Goal: Register for event/course

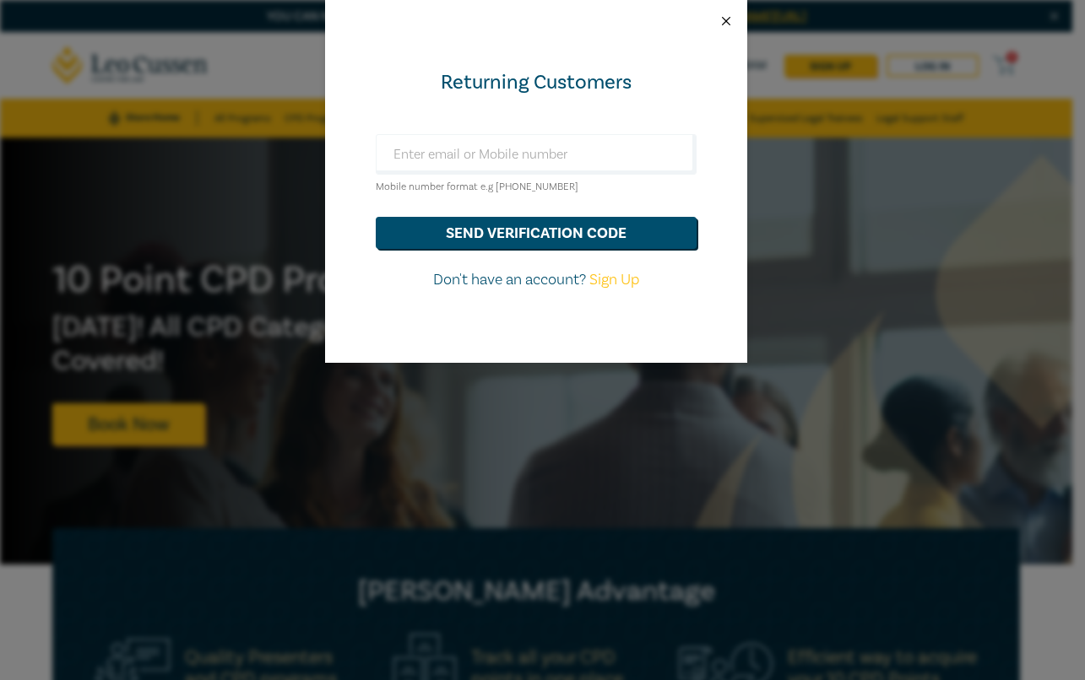
click at [729, 24] on button "Close" at bounding box center [725, 21] width 15 height 15
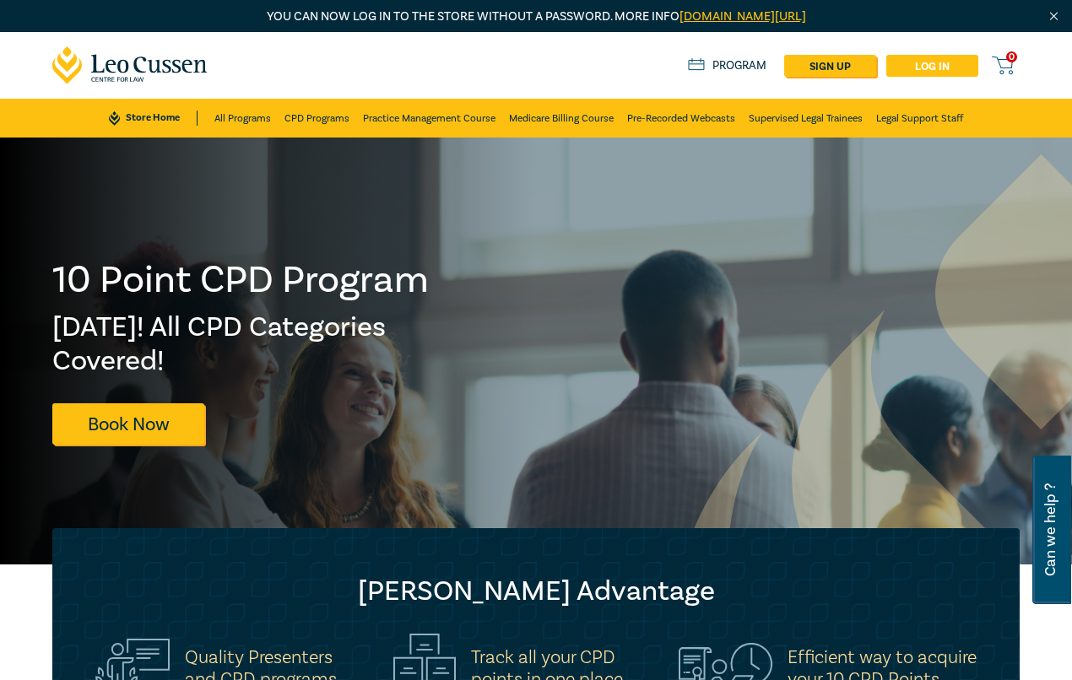
click at [940, 62] on link "Log in" at bounding box center [932, 66] width 92 height 22
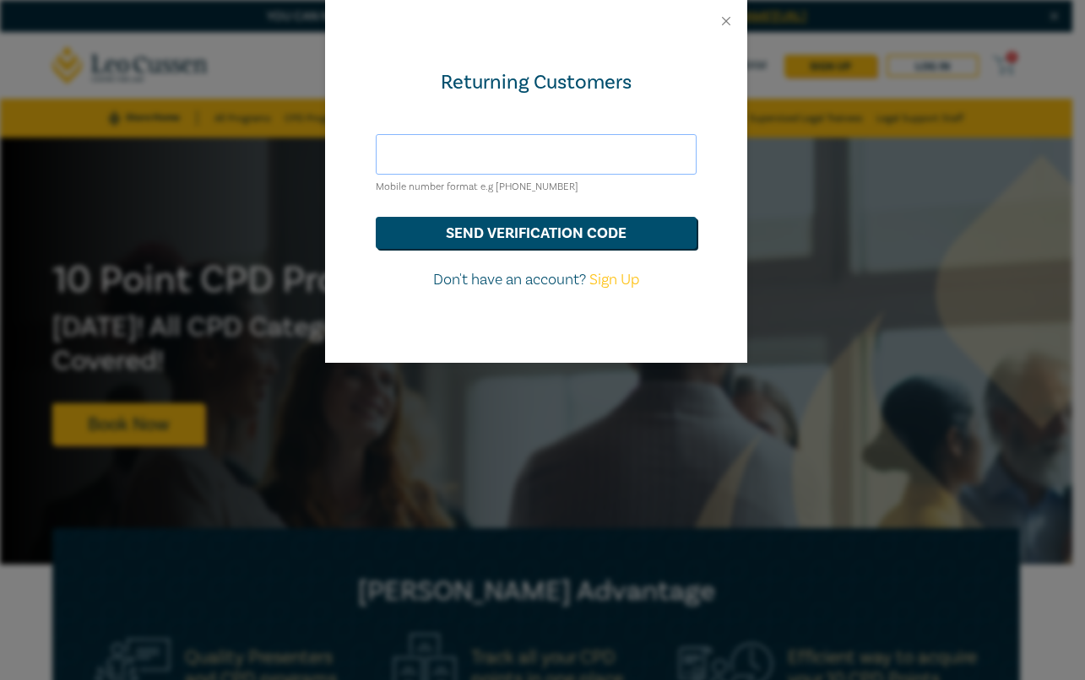
click at [521, 157] on input "text" at bounding box center [536, 154] width 321 height 41
type input "stephanie.kemp@mcnabstarke.com.au"
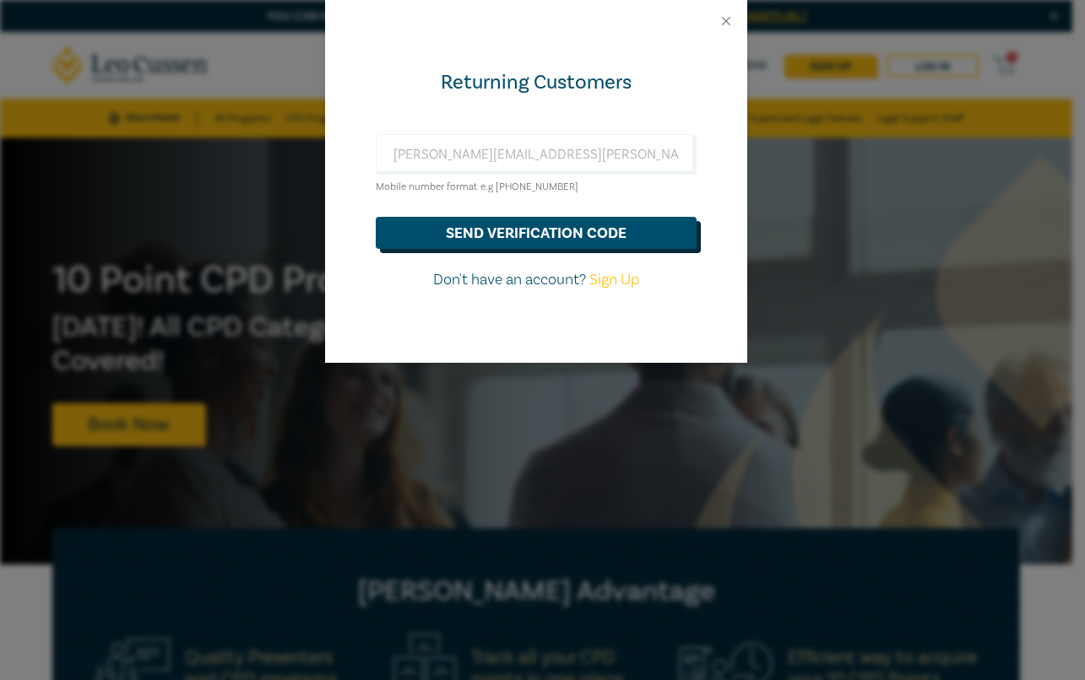
click at [539, 238] on button "send verification code" at bounding box center [536, 233] width 321 height 32
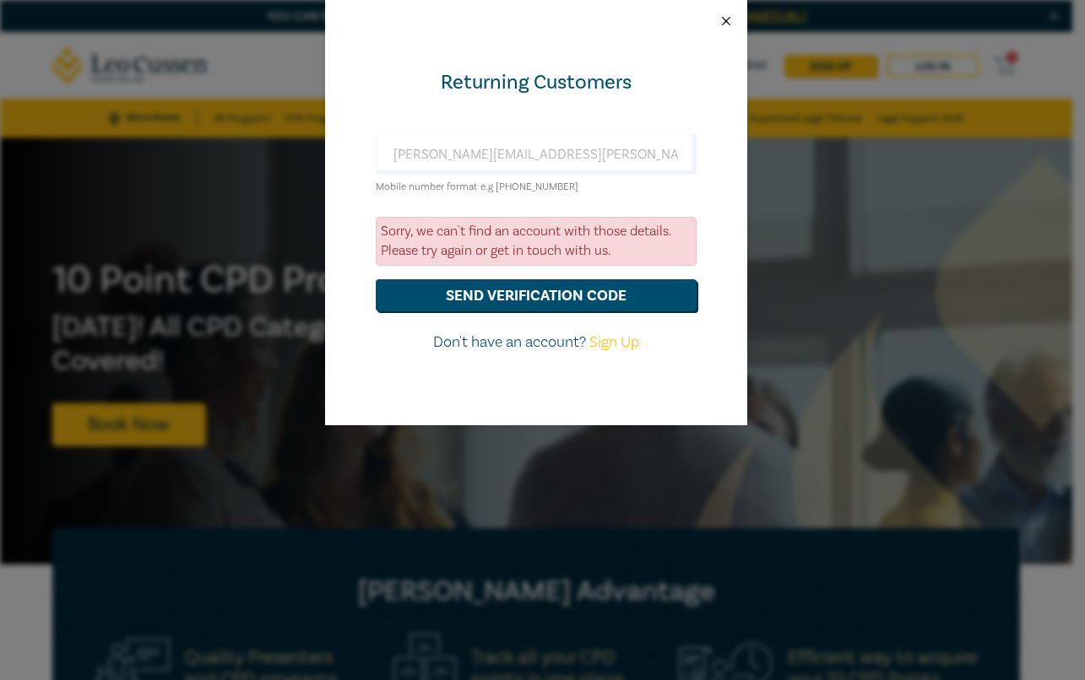
click at [729, 20] on button "Close" at bounding box center [725, 21] width 15 height 15
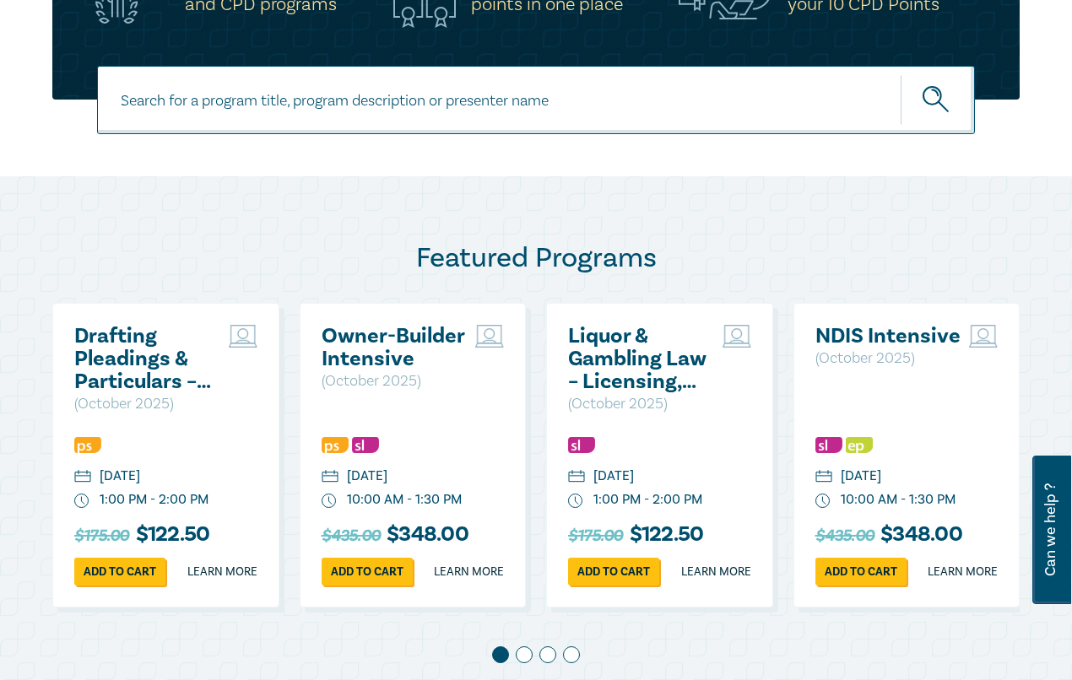
scroll to position [422, 0]
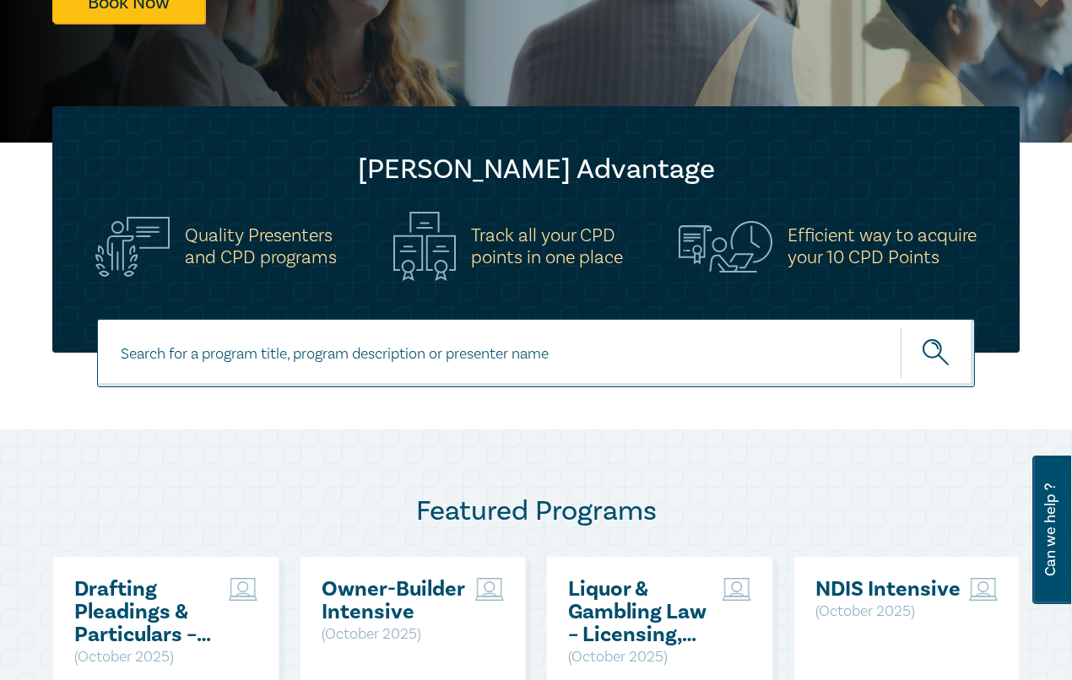
click at [453, 360] on input at bounding box center [536, 353] width 878 height 68
type input "Introduction"
click at [901, 328] on button "submit" at bounding box center [938, 353] width 74 height 51
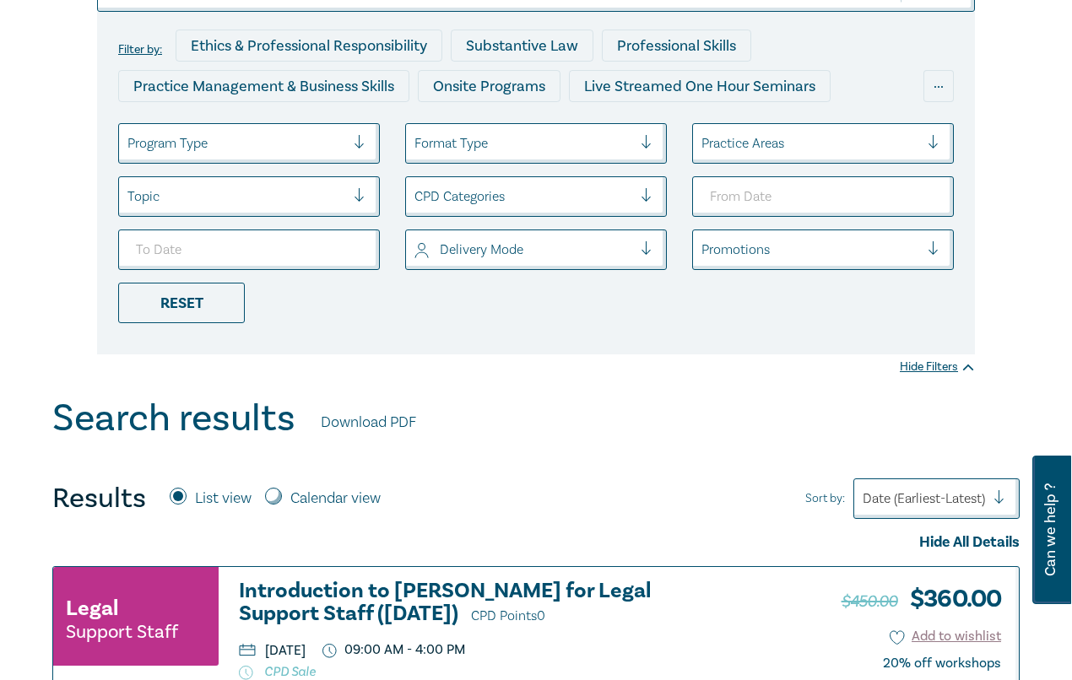
scroll to position [422, 0]
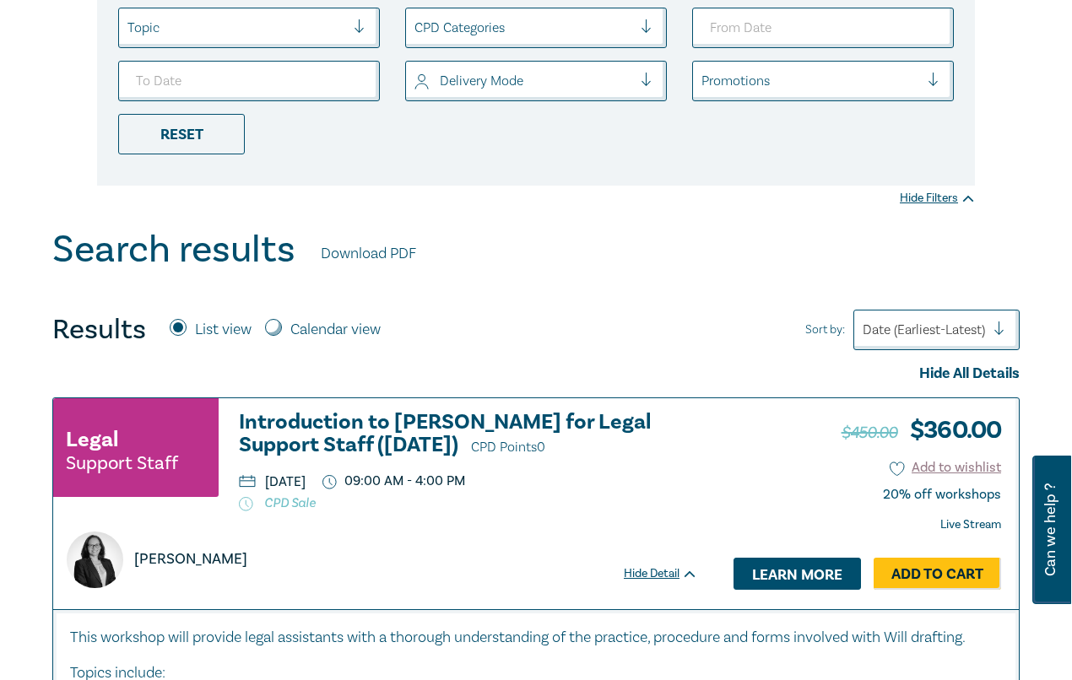
click at [784, 574] on link "Learn more" at bounding box center [797, 574] width 127 height 32
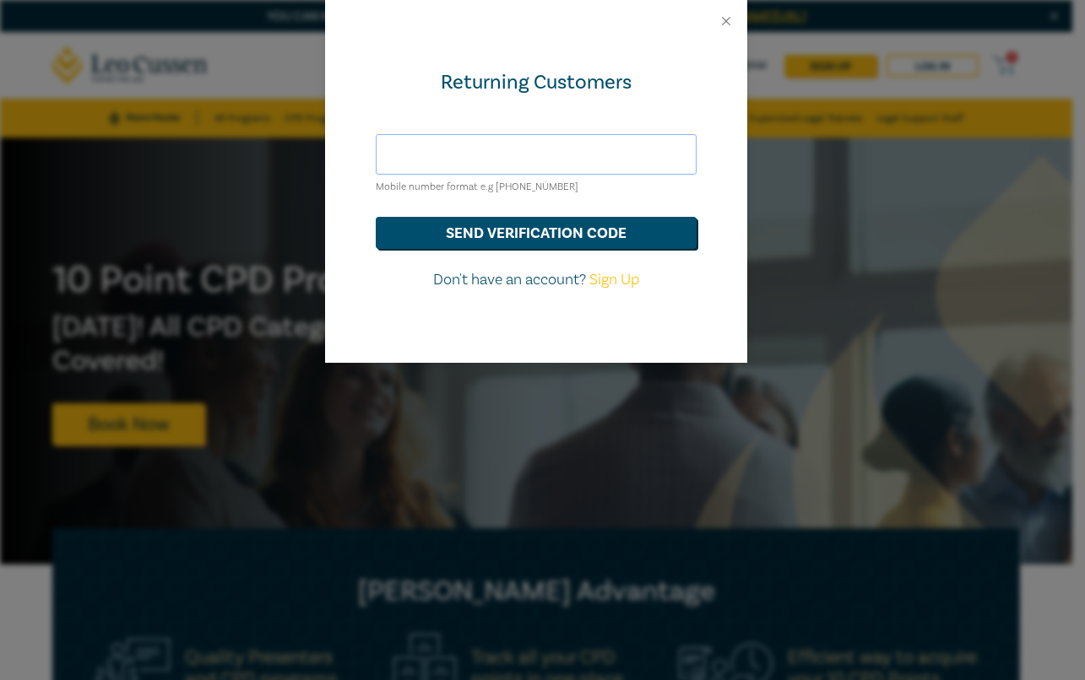
click at [485, 146] on input "text" at bounding box center [536, 154] width 321 height 41
click at [473, 144] on input "text" at bounding box center [536, 154] width 321 height 41
click at [546, 227] on button "send verification code" at bounding box center [536, 233] width 321 height 32
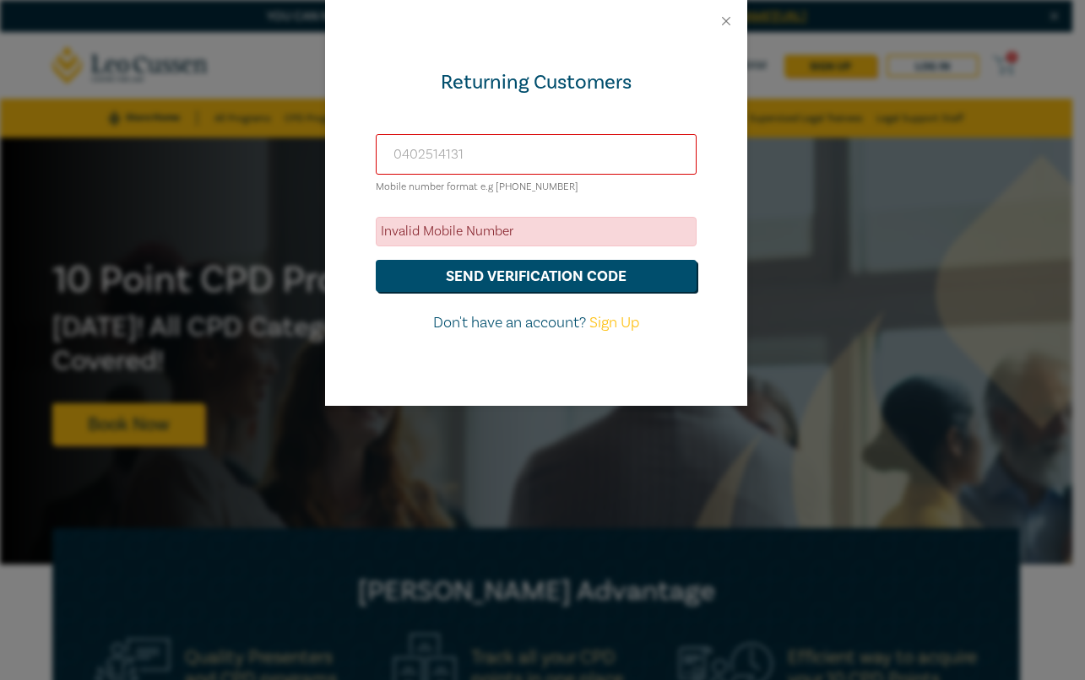
drag, startPoint x: 492, startPoint y: 154, endPoint x: 374, endPoint y: 154, distance: 118.2
click at [374, 154] on div "Returning Customers 0402514131 Mobile number format e.g +61 000000000 Invalid M…" at bounding box center [536, 224] width 422 height 364
type input "0"
type input "steph"
click at [693, 421] on div "Returning Customers steph Mobile number format e.g +61 000000000 Invalid Mobile…" at bounding box center [542, 340] width 1085 height 680
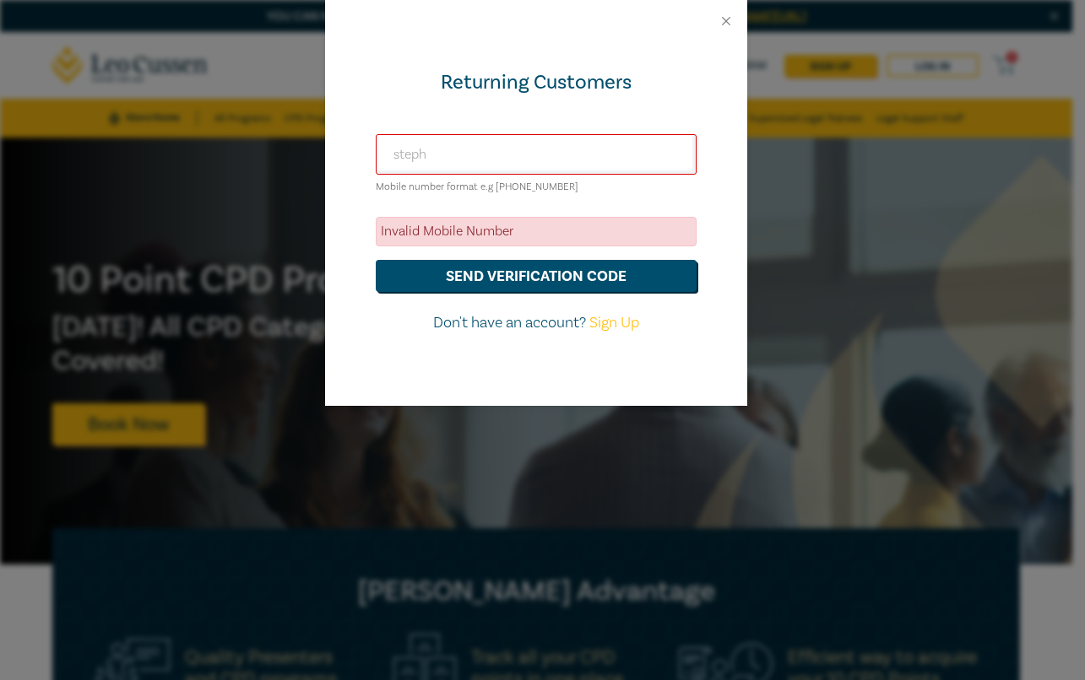
click at [601, 325] on link "Sign Up" at bounding box center [614, 322] width 50 height 19
select select "AU"
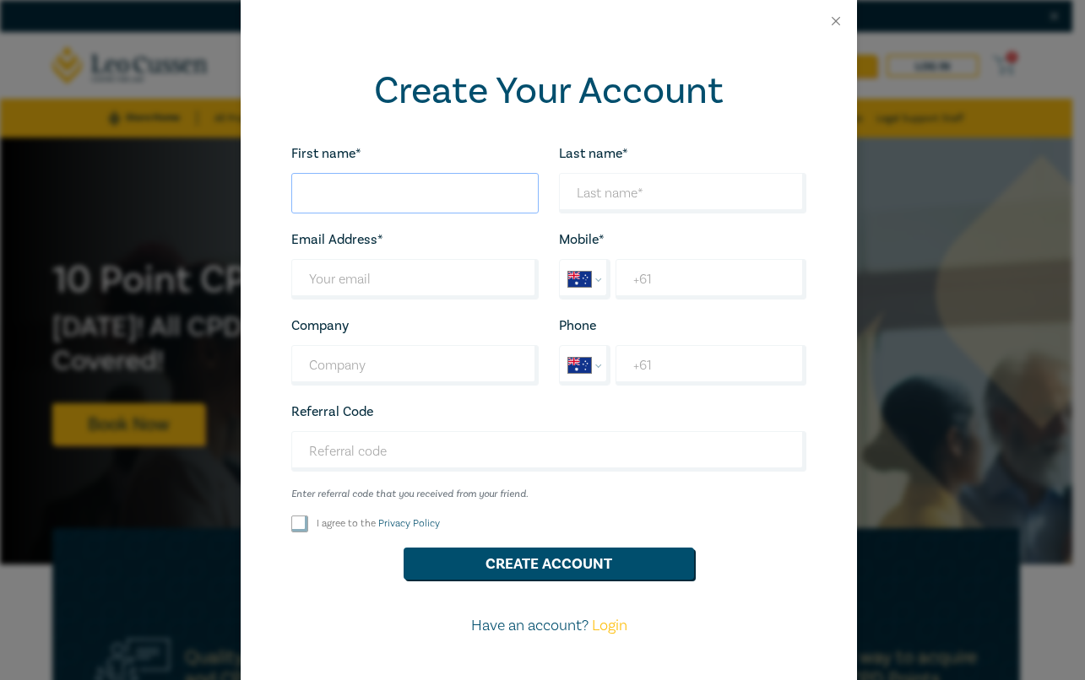
click at [393, 191] on input "First name*" at bounding box center [414, 193] width 247 height 41
click at [825, 15] on div at bounding box center [549, 21] width 616 height 42
click at [840, 22] on div at bounding box center [549, 21] width 616 height 42
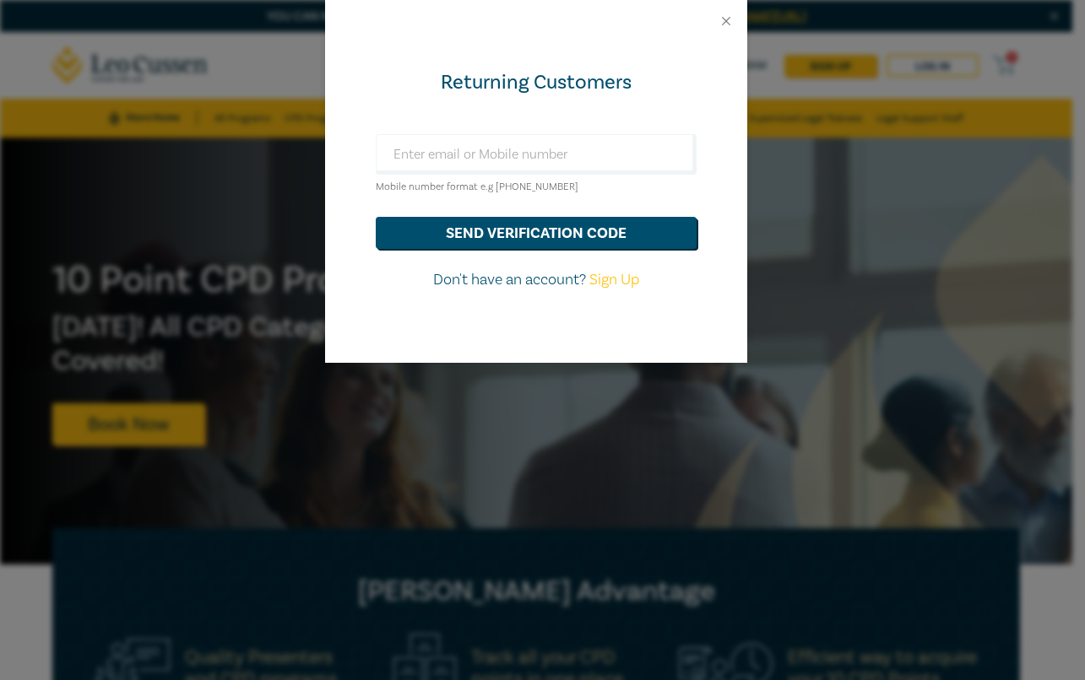
click at [624, 279] on link "Sign Up" at bounding box center [614, 279] width 50 height 19
select select "AU"
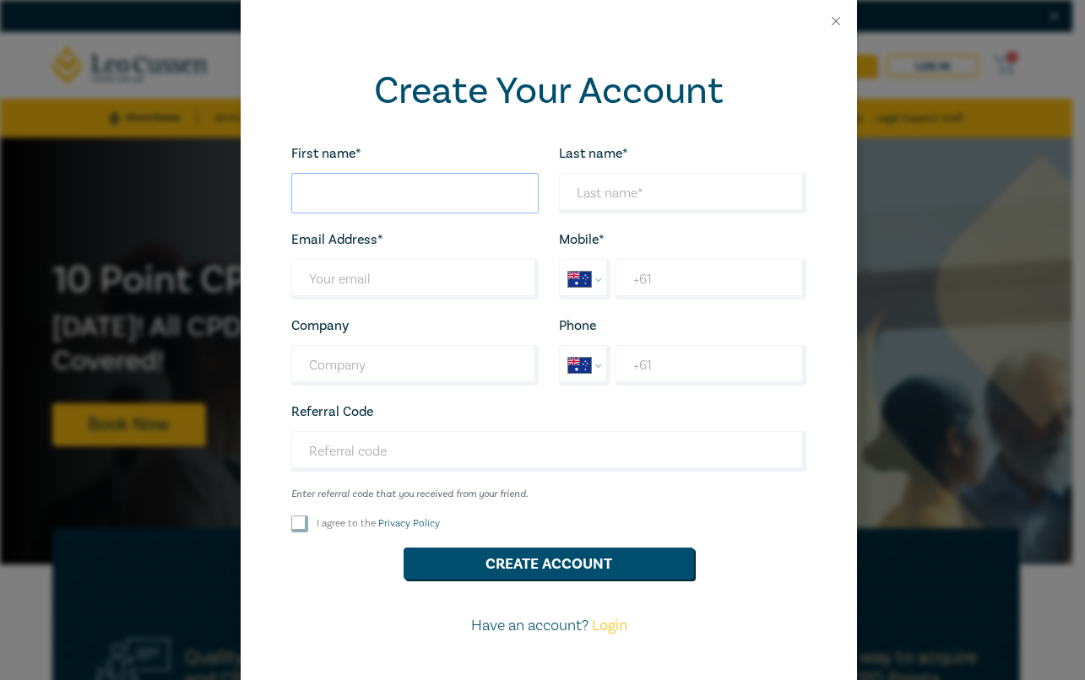
click at [401, 200] on input "First name*" at bounding box center [414, 193] width 247 height 41
type input "Stephanie"
type input "Kemp"
click at [322, 277] on input "Last name*" at bounding box center [414, 279] width 247 height 41
type input "stephanie.kemp@mcnabstarke.com.au"
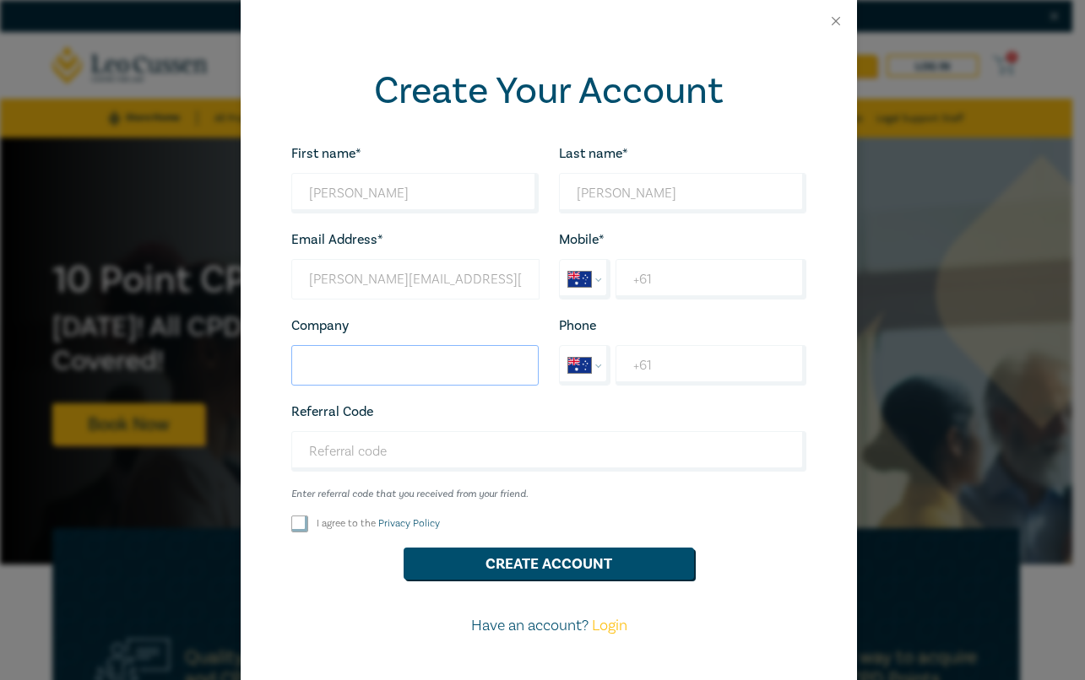
type input "McNab McNab & Starke"
click at [696, 276] on input "+61" at bounding box center [710, 279] width 191 height 41
type input "+61 402 514 131"
click at [409, 461] on input "Referral Code" at bounding box center [548, 451] width 515 height 41
click at [295, 530] on input "I agree to the Privacy Policy" at bounding box center [299, 524] width 17 height 17
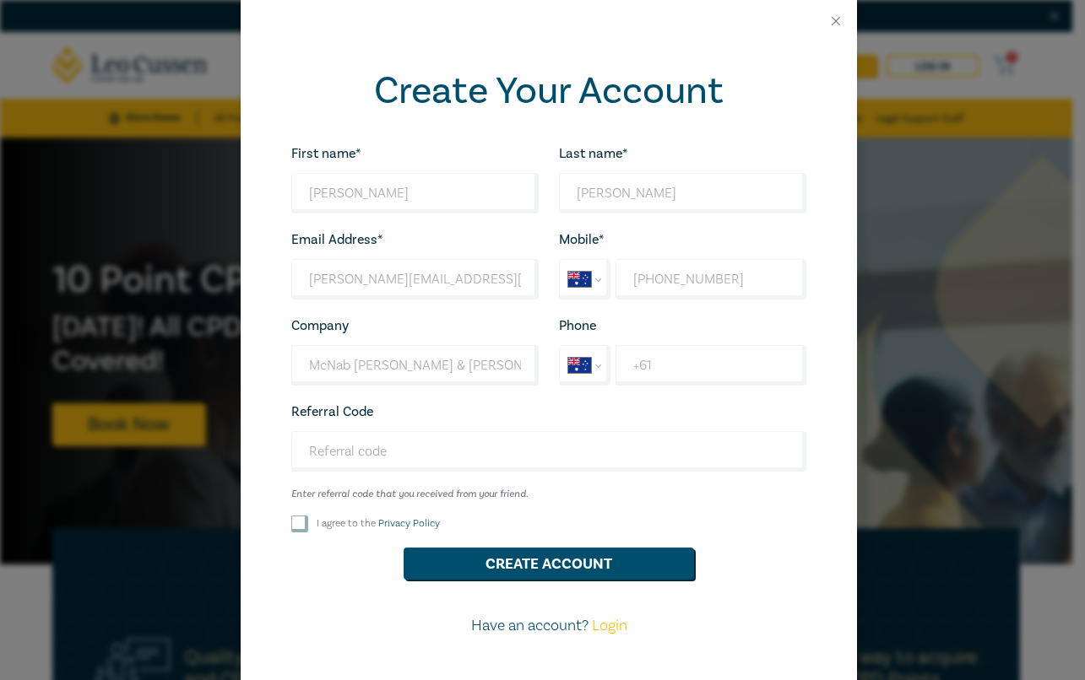
checkbox input "true"
click at [531, 559] on button "Create Account" at bounding box center [549, 564] width 290 height 32
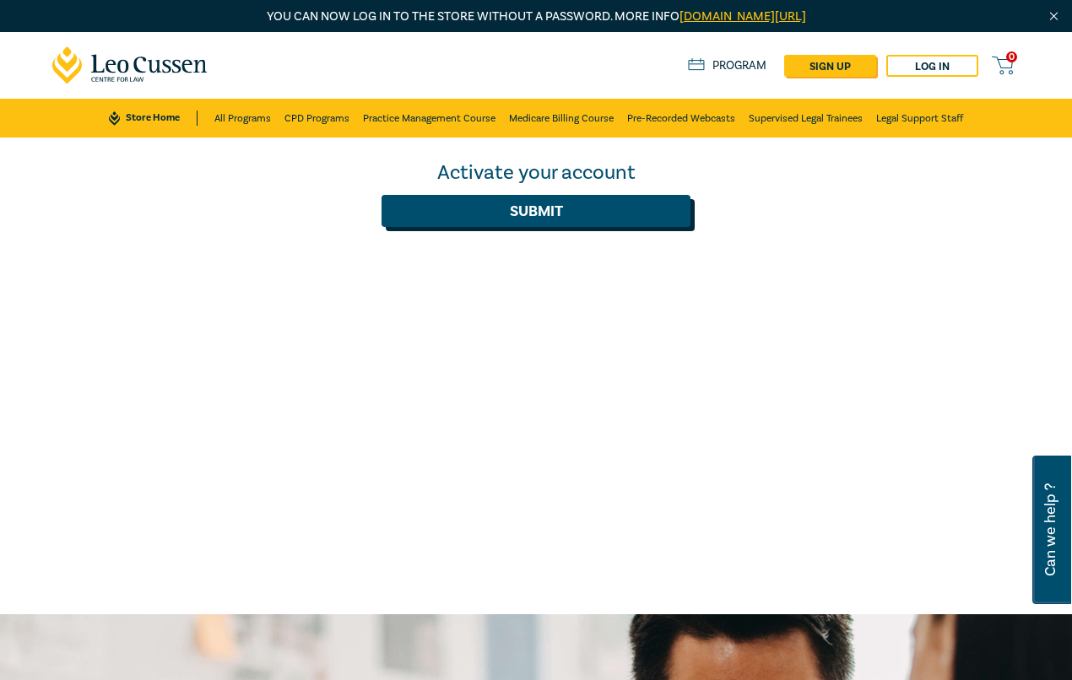
click at [568, 203] on button "Submit" at bounding box center [536, 211] width 309 height 32
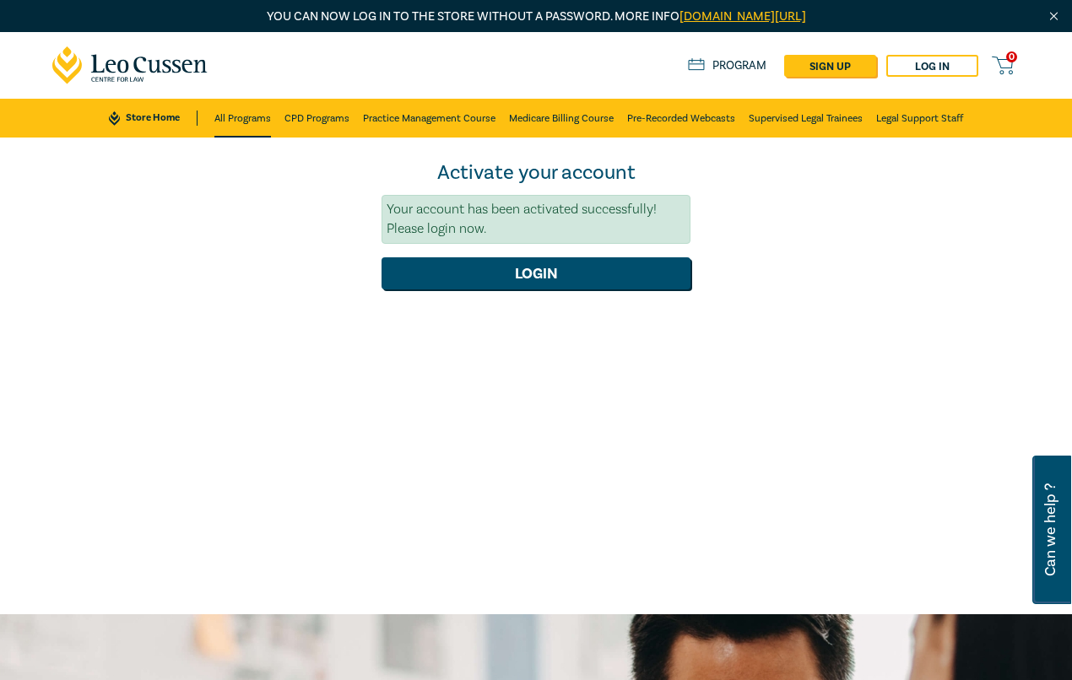
click at [232, 122] on link "All Programs" at bounding box center [242, 118] width 57 height 39
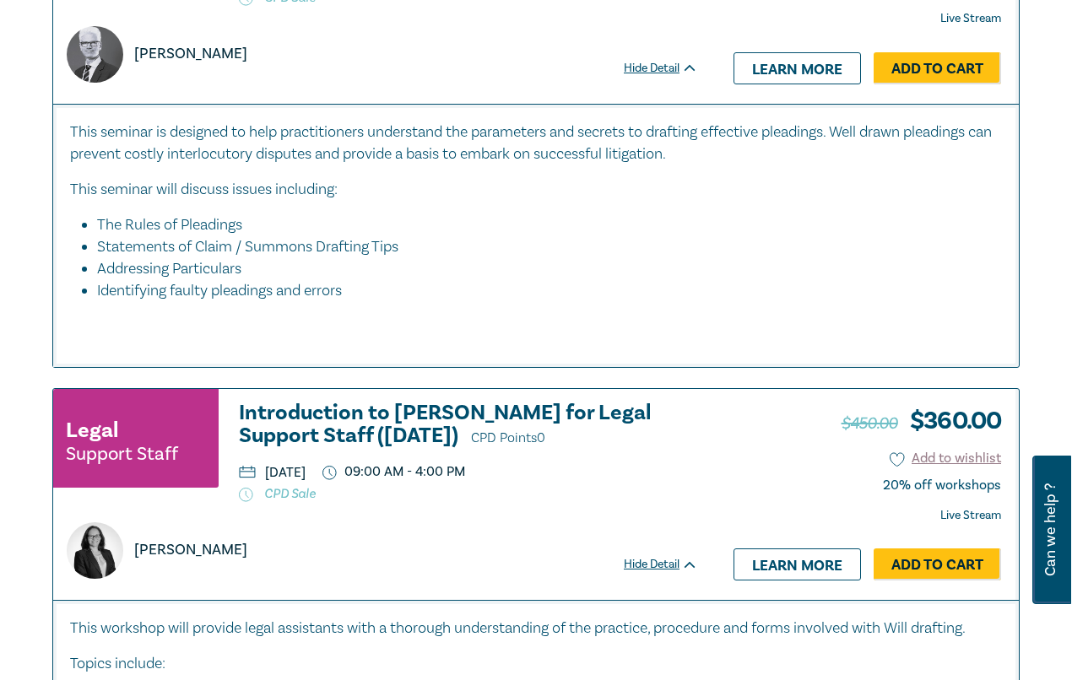
scroll to position [1097, 0]
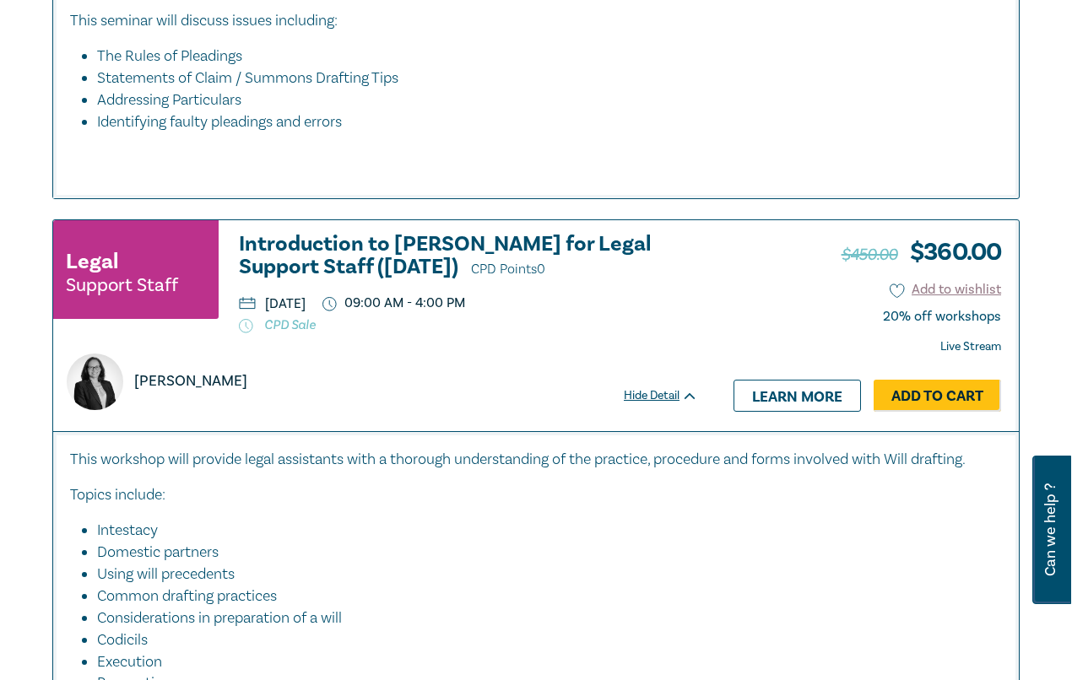
click at [127, 286] on small "Support Staff" at bounding box center [122, 285] width 112 height 17
click at [847, 394] on link "Learn more" at bounding box center [797, 396] width 127 height 32
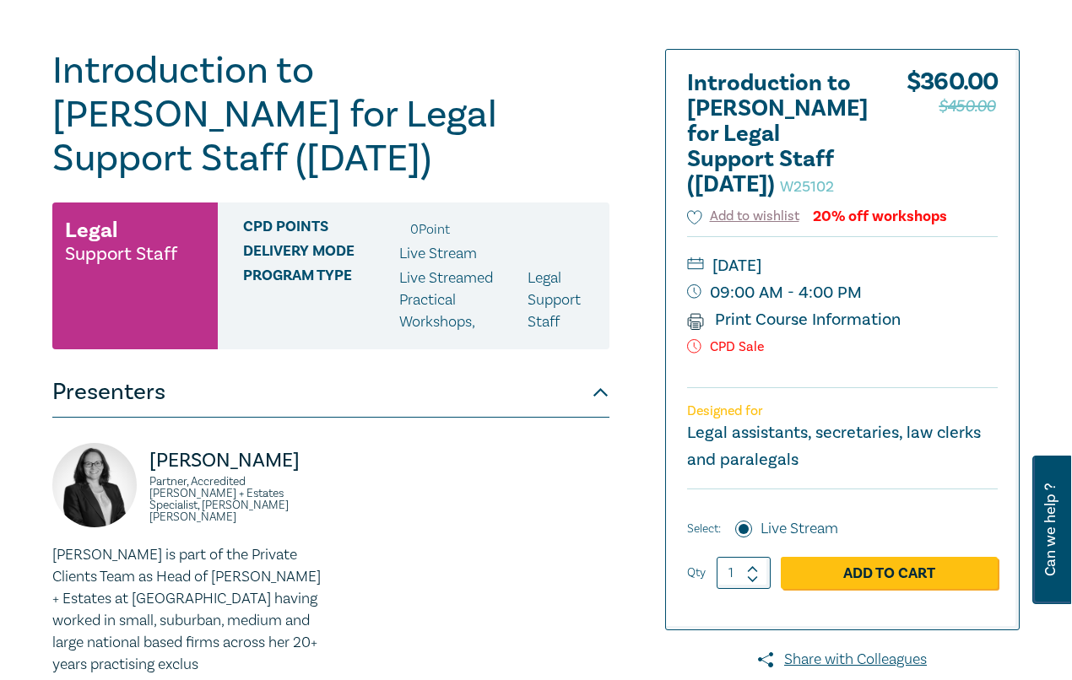
scroll to position [338, 0]
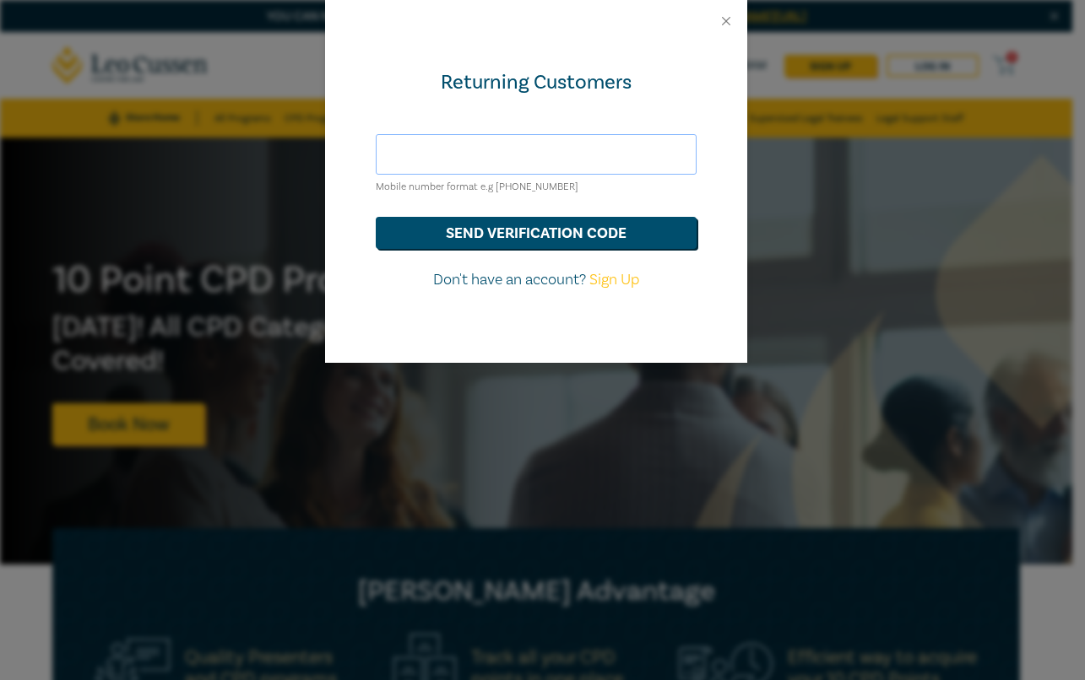
click at [430, 153] on input "text" at bounding box center [536, 154] width 321 height 41
type input "stephanie.kemp@mcnabstarke.com.au"
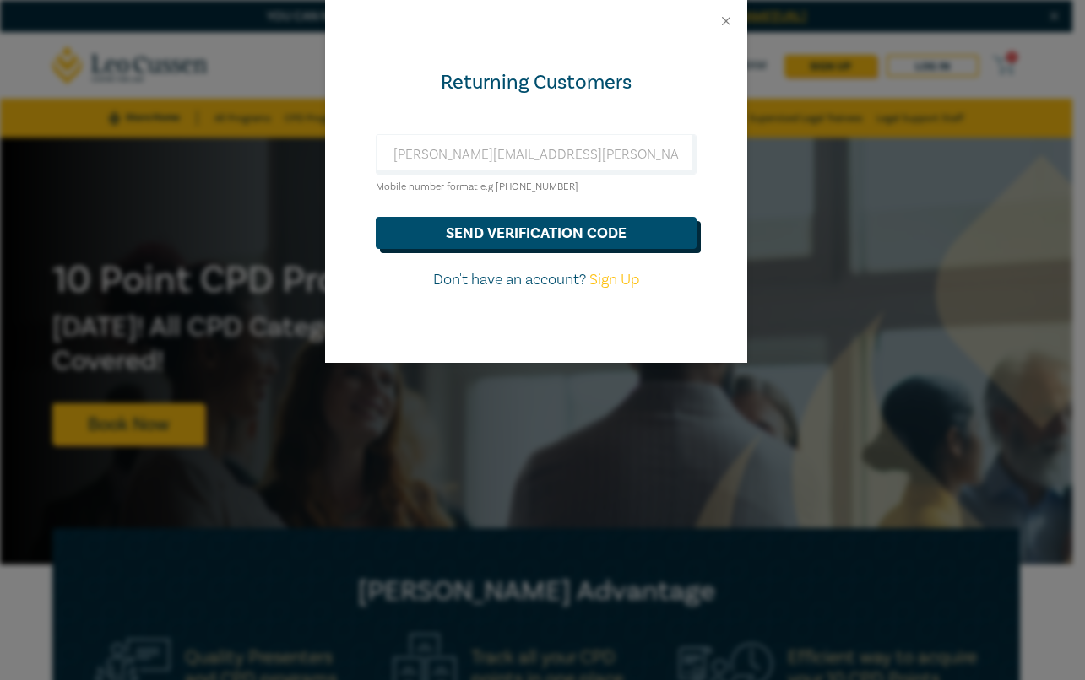
click at [524, 244] on button "send verification code" at bounding box center [536, 233] width 321 height 32
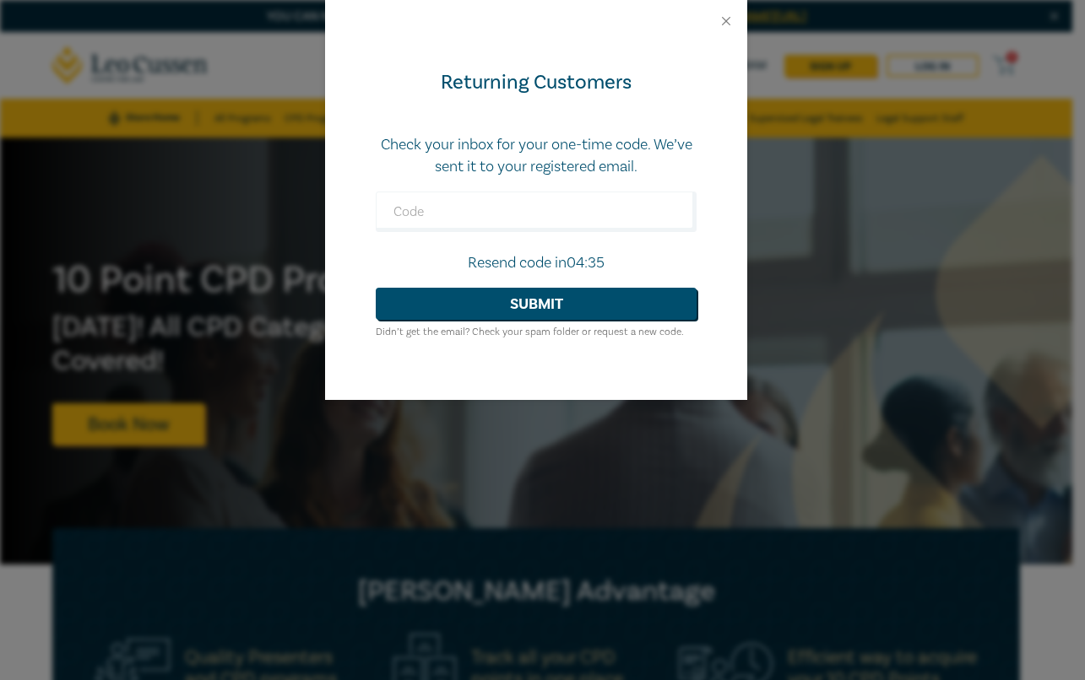
click at [926, 626] on div "Returning Customers Check your inbox for your one-time code. We’ve sent it to y…" at bounding box center [542, 340] width 1085 height 680
click at [531, 221] on input "text" at bounding box center [536, 212] width 321 height 41
paste input "489359"
type input "489359"
click at [610, 308] on button "Submit" at bounding box center [536, 304] width 321 height 32
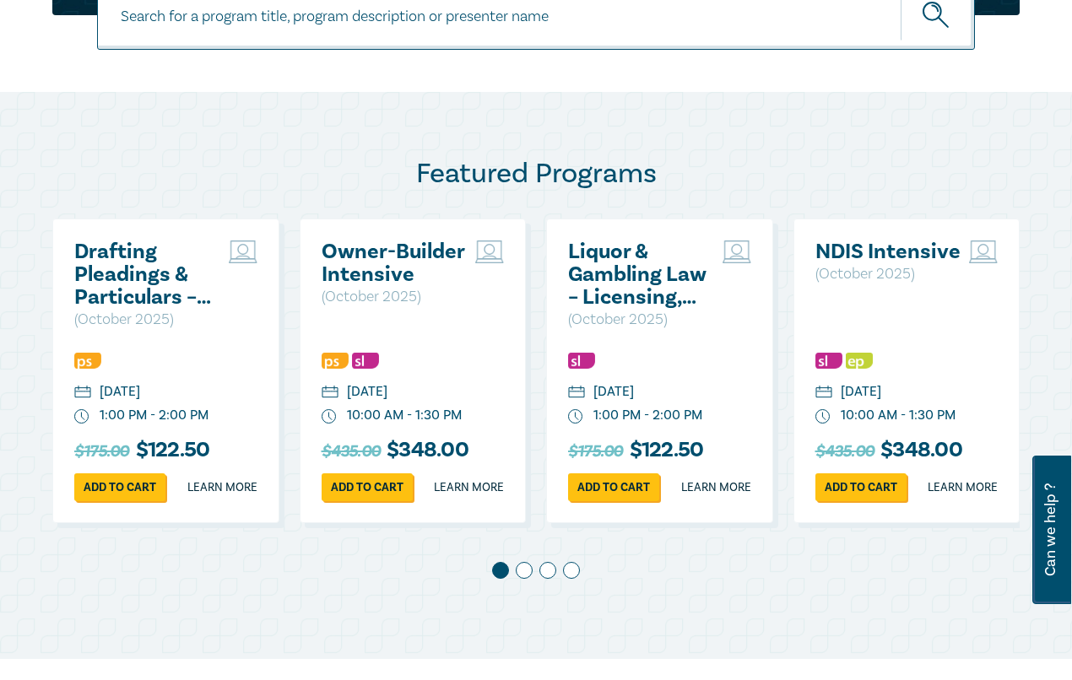
scroll to position [929, 0]
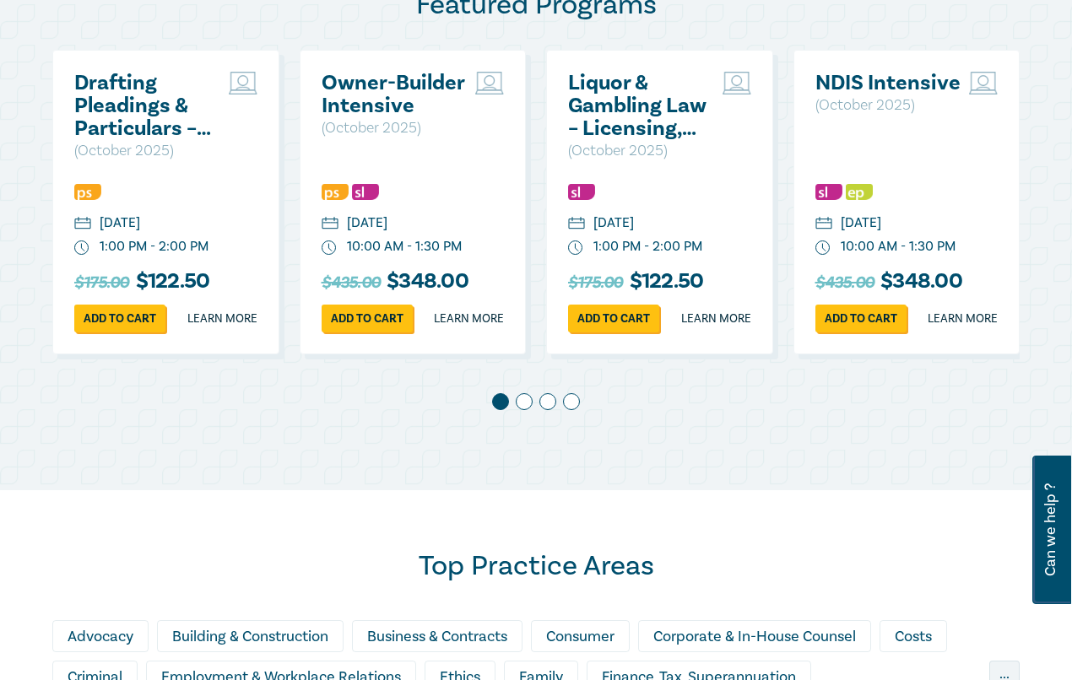
click at [54, 581] on h2 "Top Practice Areas" at bounding box center [535, 567] width 967 height 34
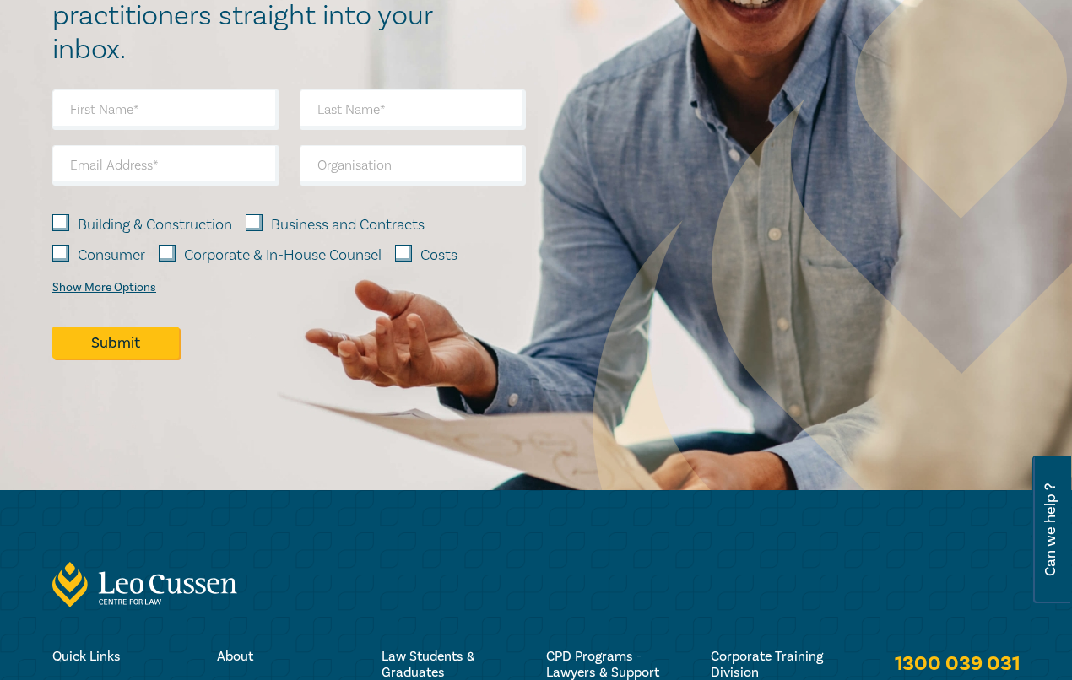
scroll to position [2694, 0]
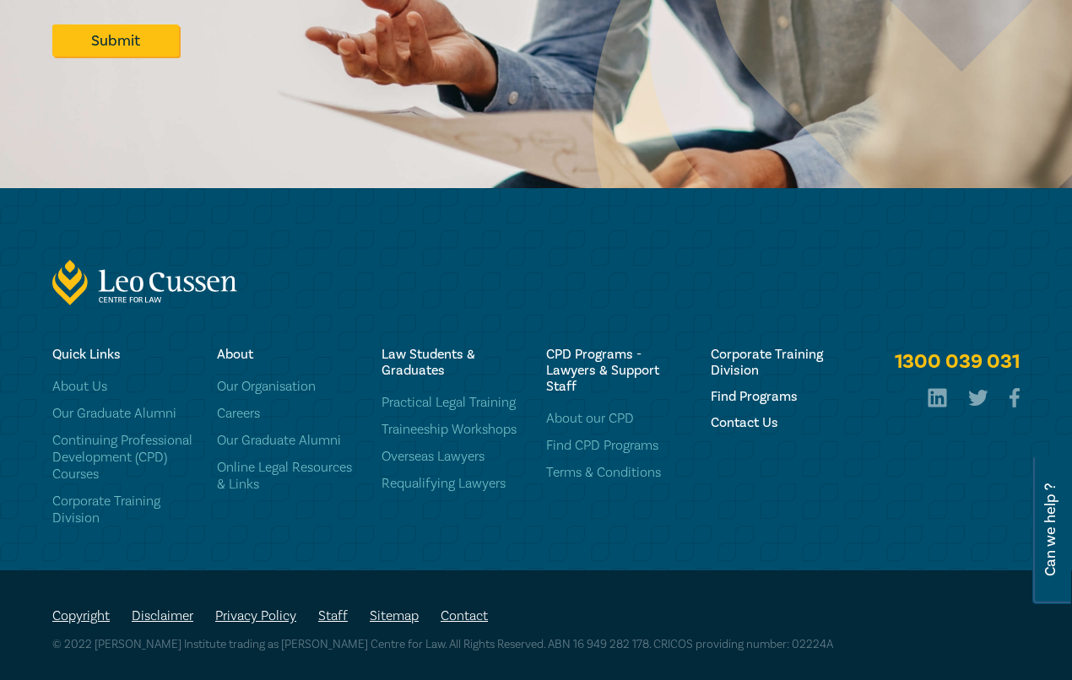
click at [485, 620] on link "Contact" at bounding box center [464, 616] width 47 height 17
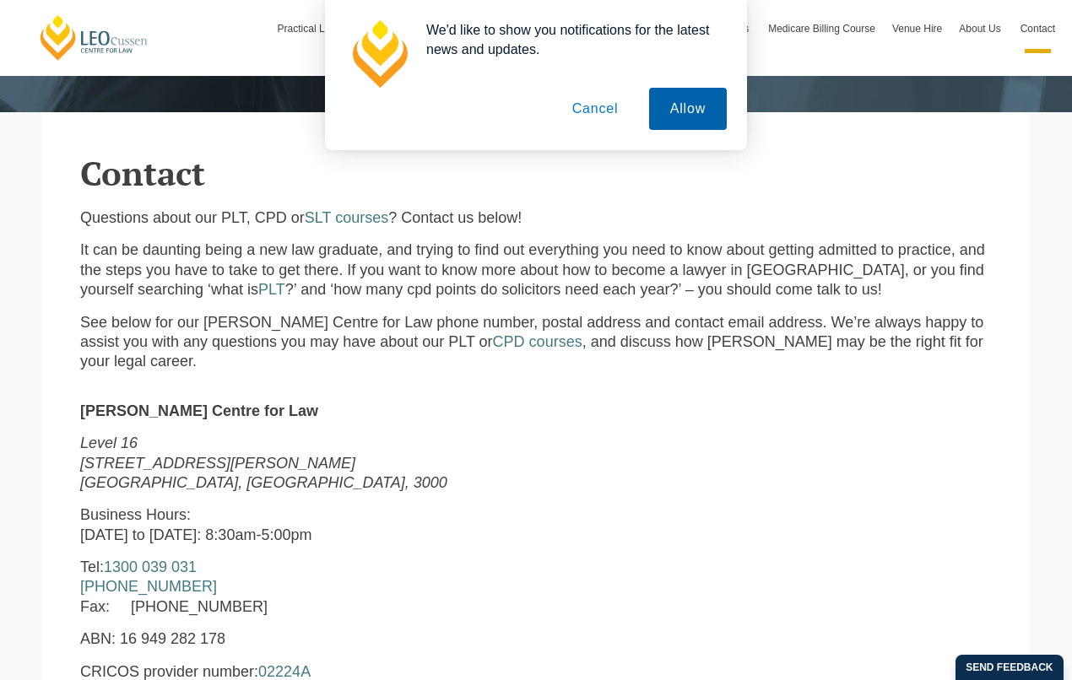
click at [707, 117] on button "Allow" at bounding box center [688, 109] width 78 height 42
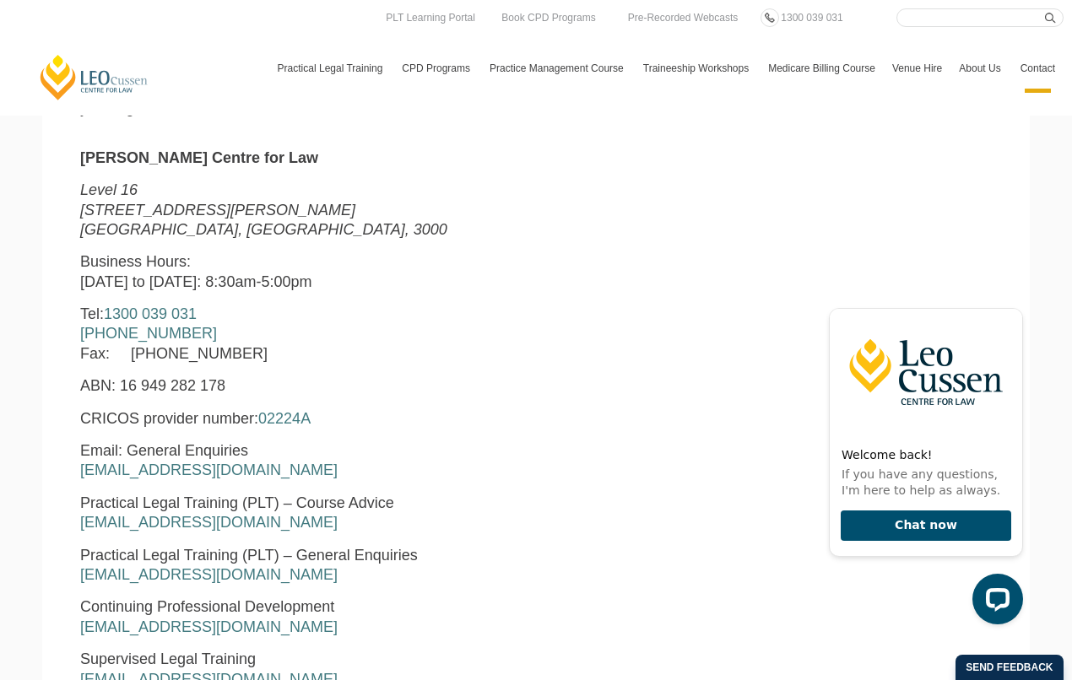
scroll to position [760, 0]
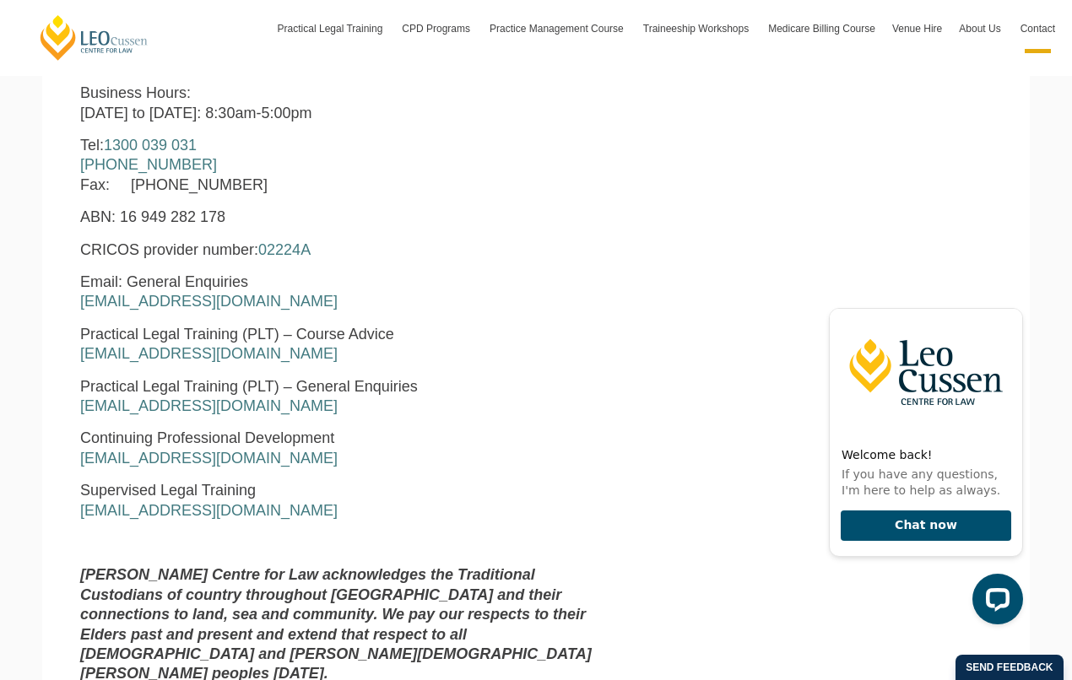
click at [23, 365] on div "[PERSON_NAME] Centre for Law Search here Practical Legal Training Our Practical…" at bounding box center [536, 616] width 1072 height 2753
